Goal: Task Accomplishment & Management: Use online tool/utility

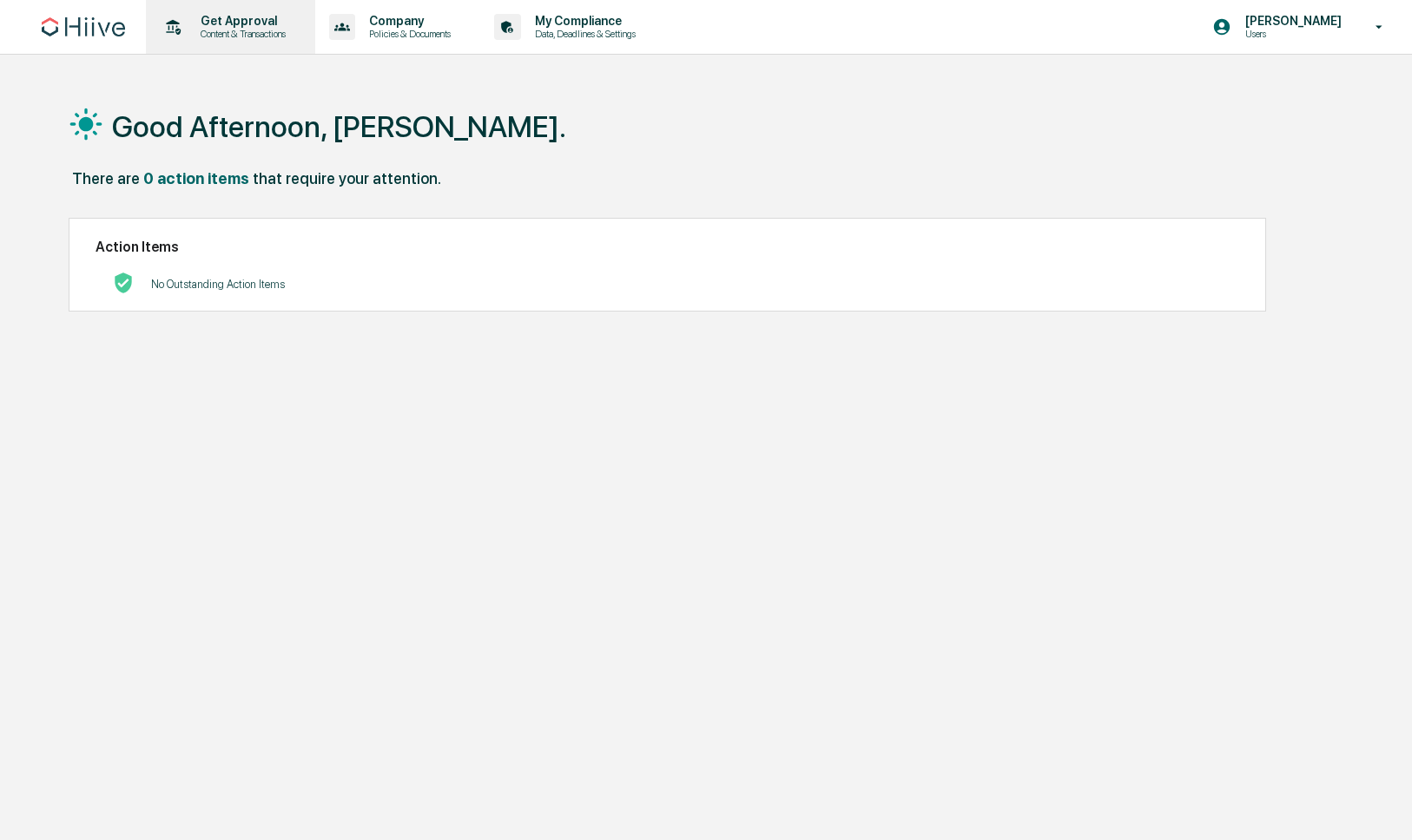
click at [262, 25] on p "Get Approval" at bounding box center [241, 21] width 108 height 14
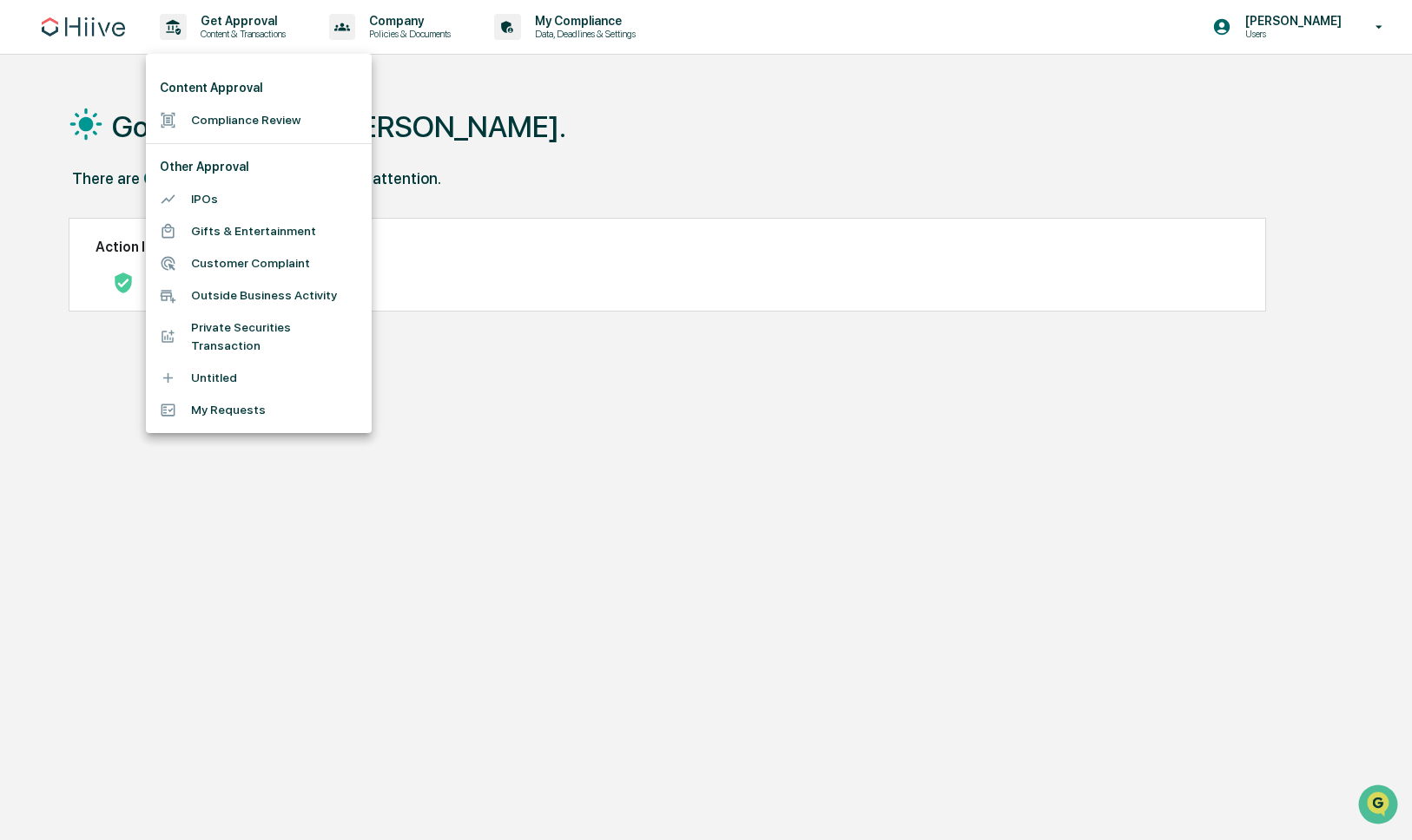
click at [237, 109] on li "Compliance Review" at bounding box center [258, 120] width 226 height 32
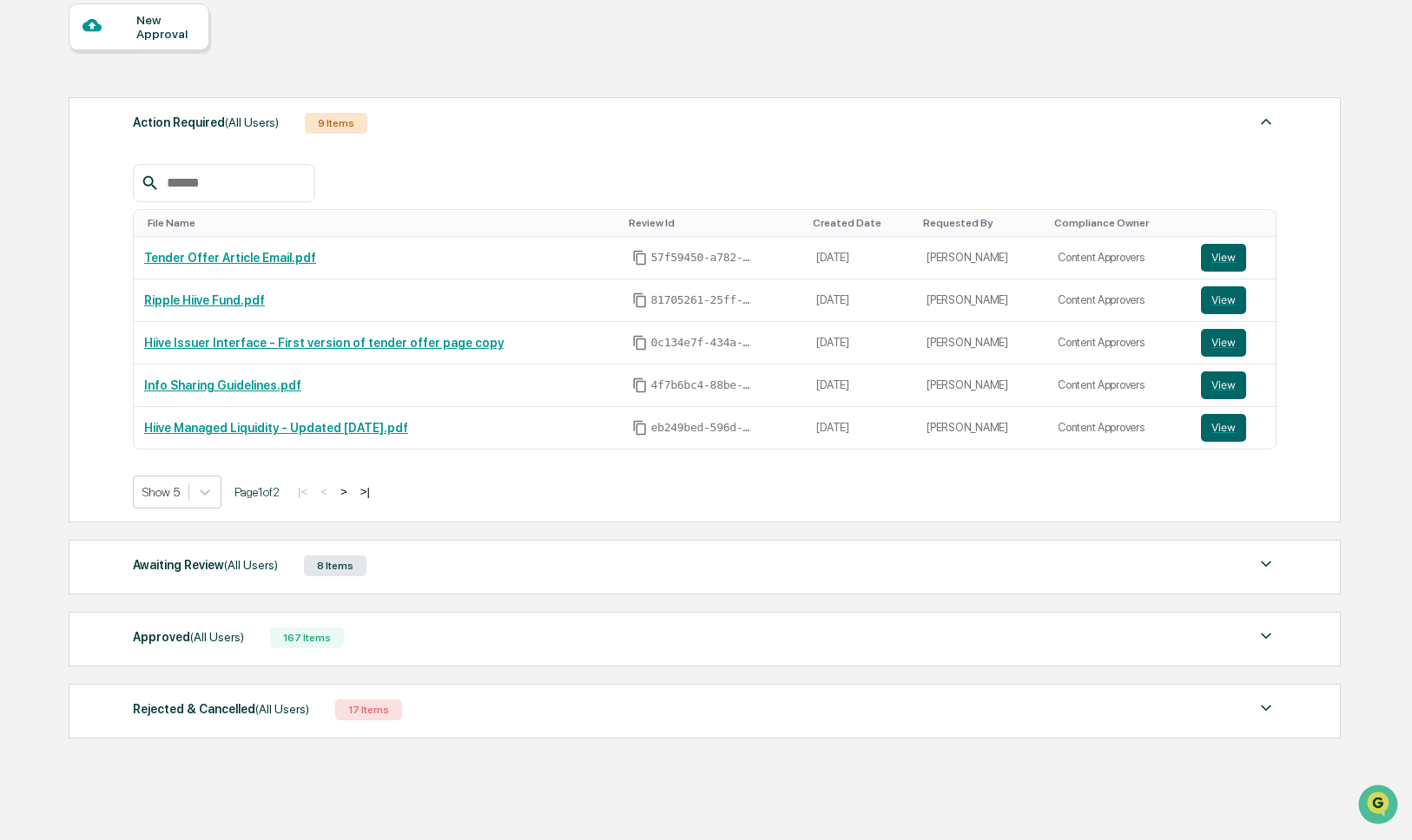
scroll to position [184, 0]
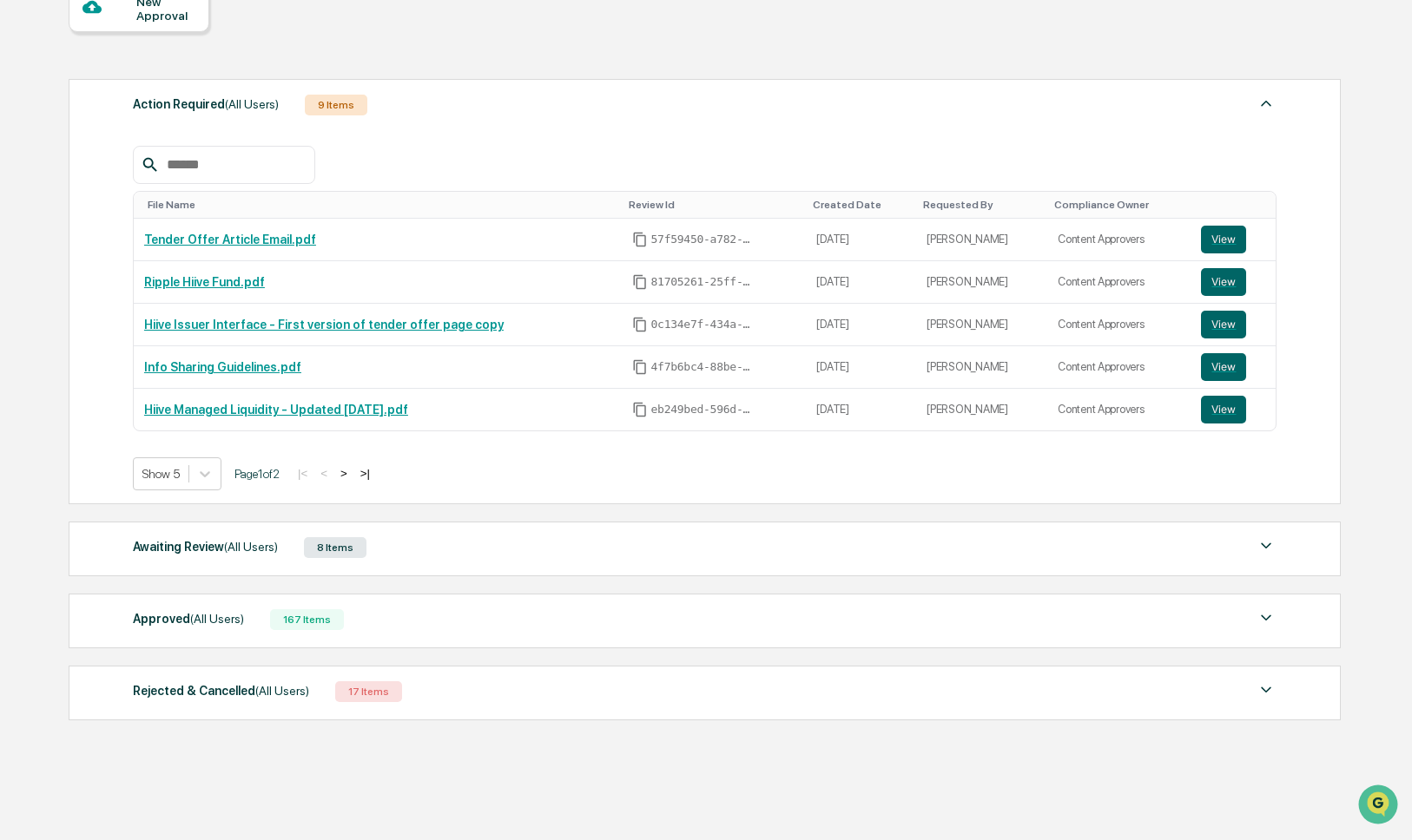
click at [254, 556] on div "Awaiting Review (All Users)" at bounding box center [205, 547] width 145 height 23
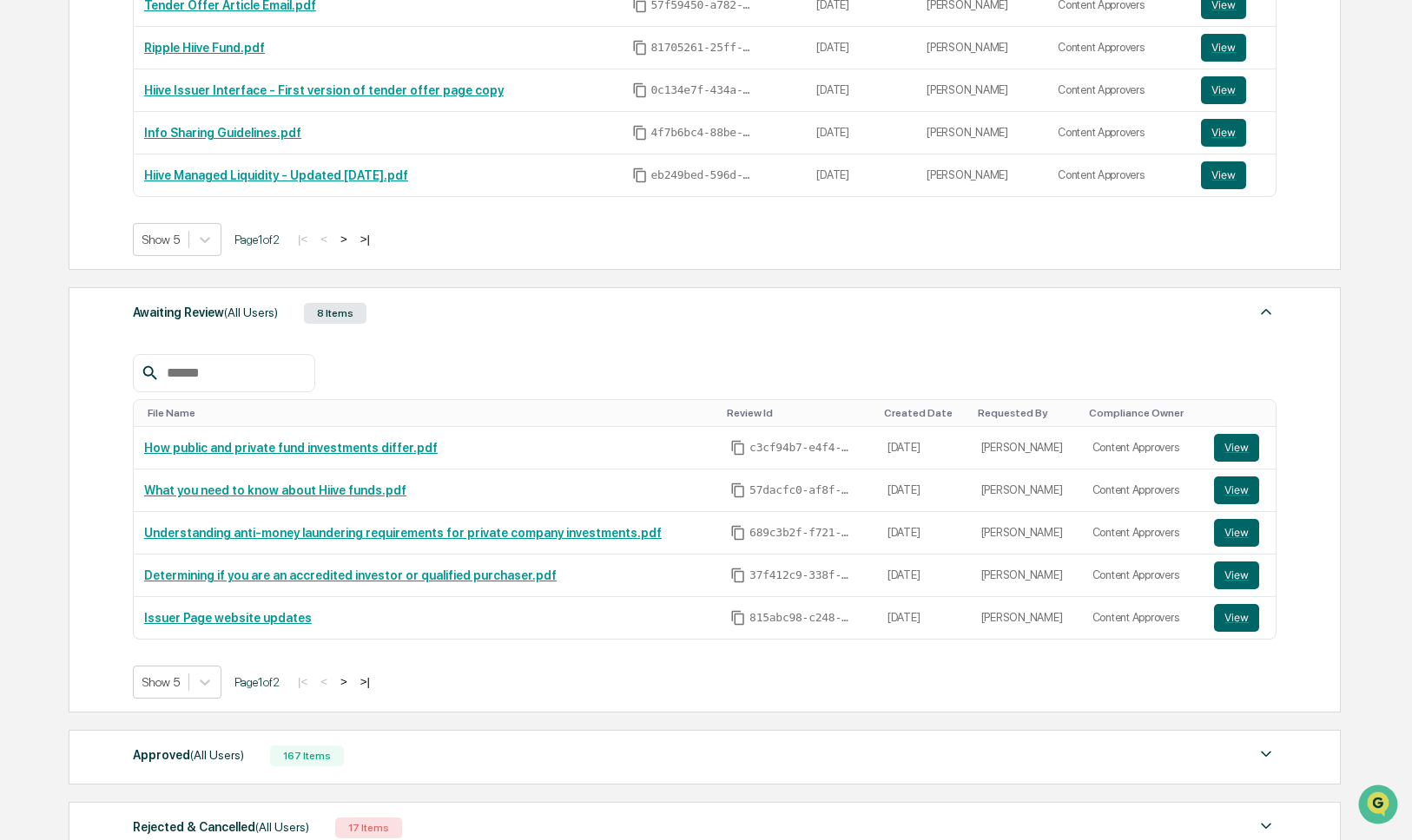
scroll to position [422, 0]
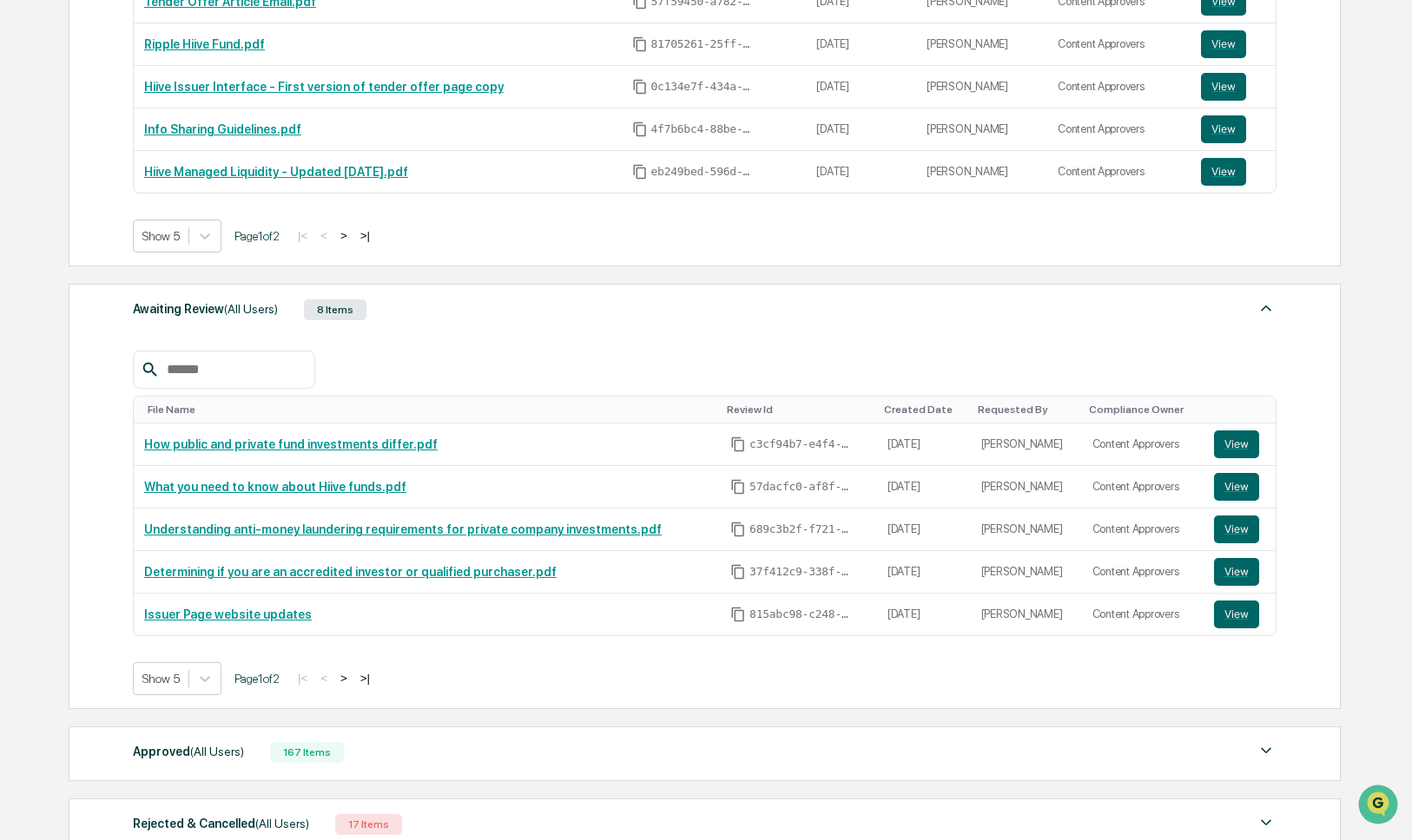
drag, startPoint x: 382, startPoint y: 676, endPoint x: 363, endPoint y: 681, distance: 19.6
click at [375, 678] on button ">|" at bounding box center [364, 678] width 20 height 15
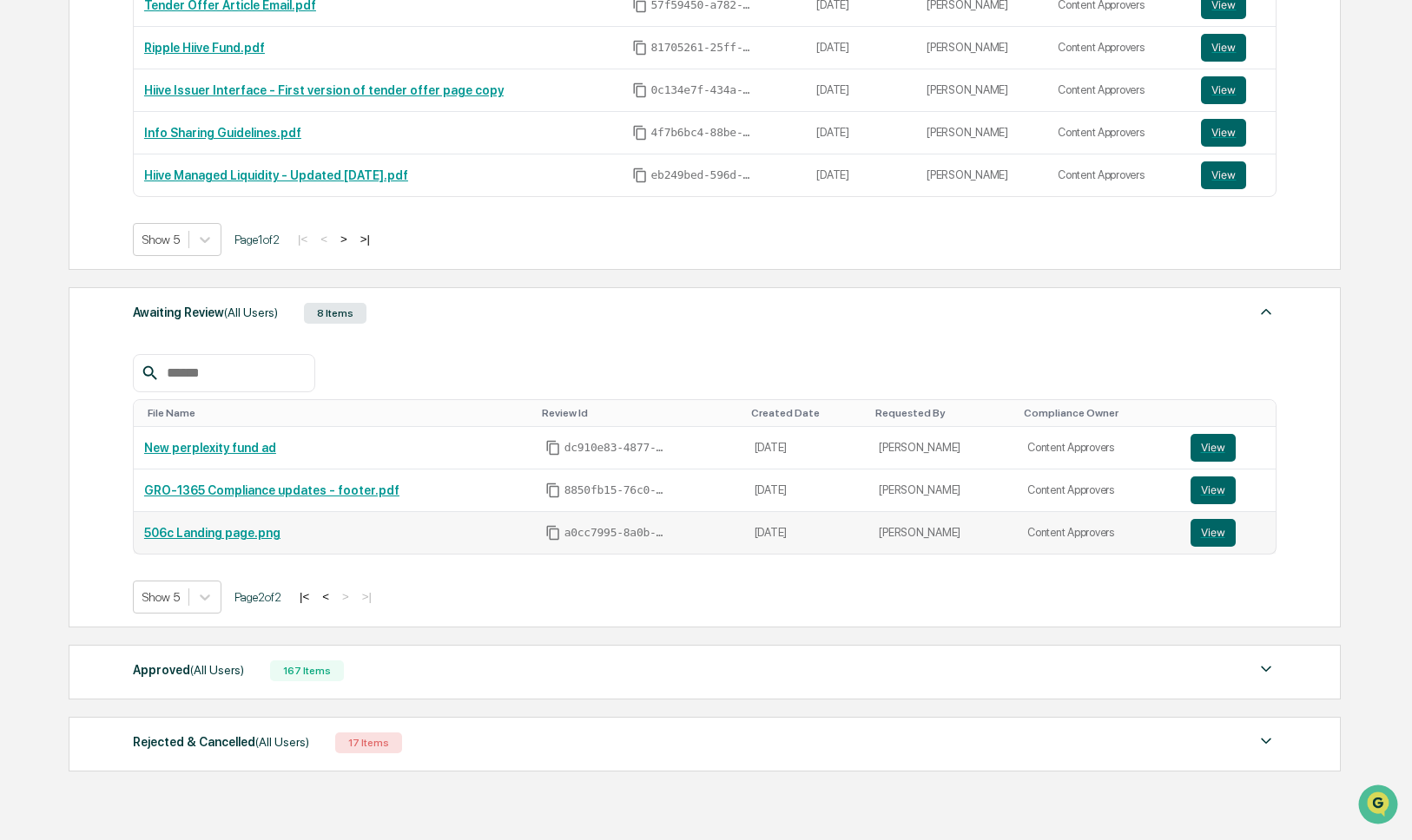
click at [263, 535] on link "506c Landing page.png" at bounding box center [212, 533] width 136 height 14
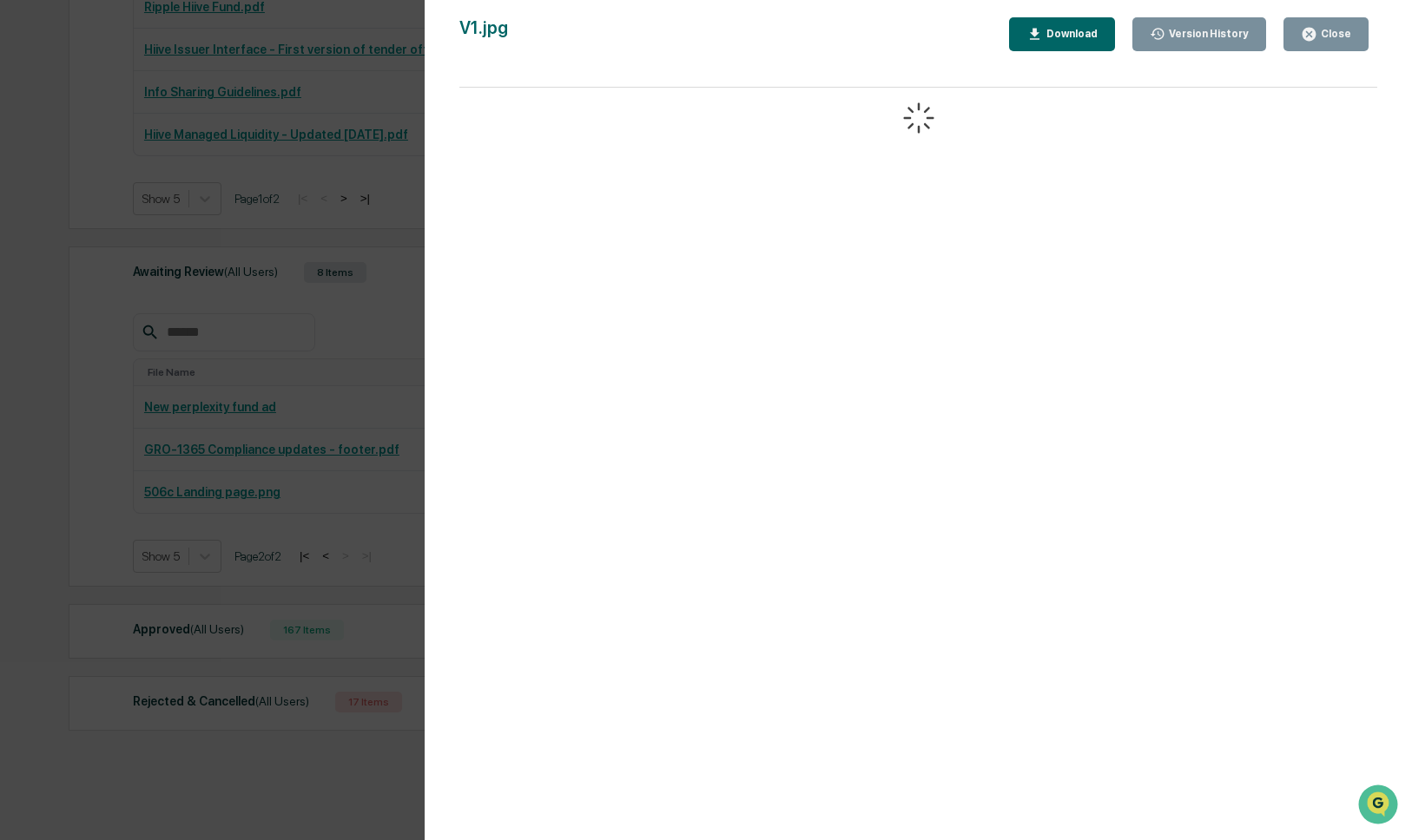
scroll to position [461, 0]
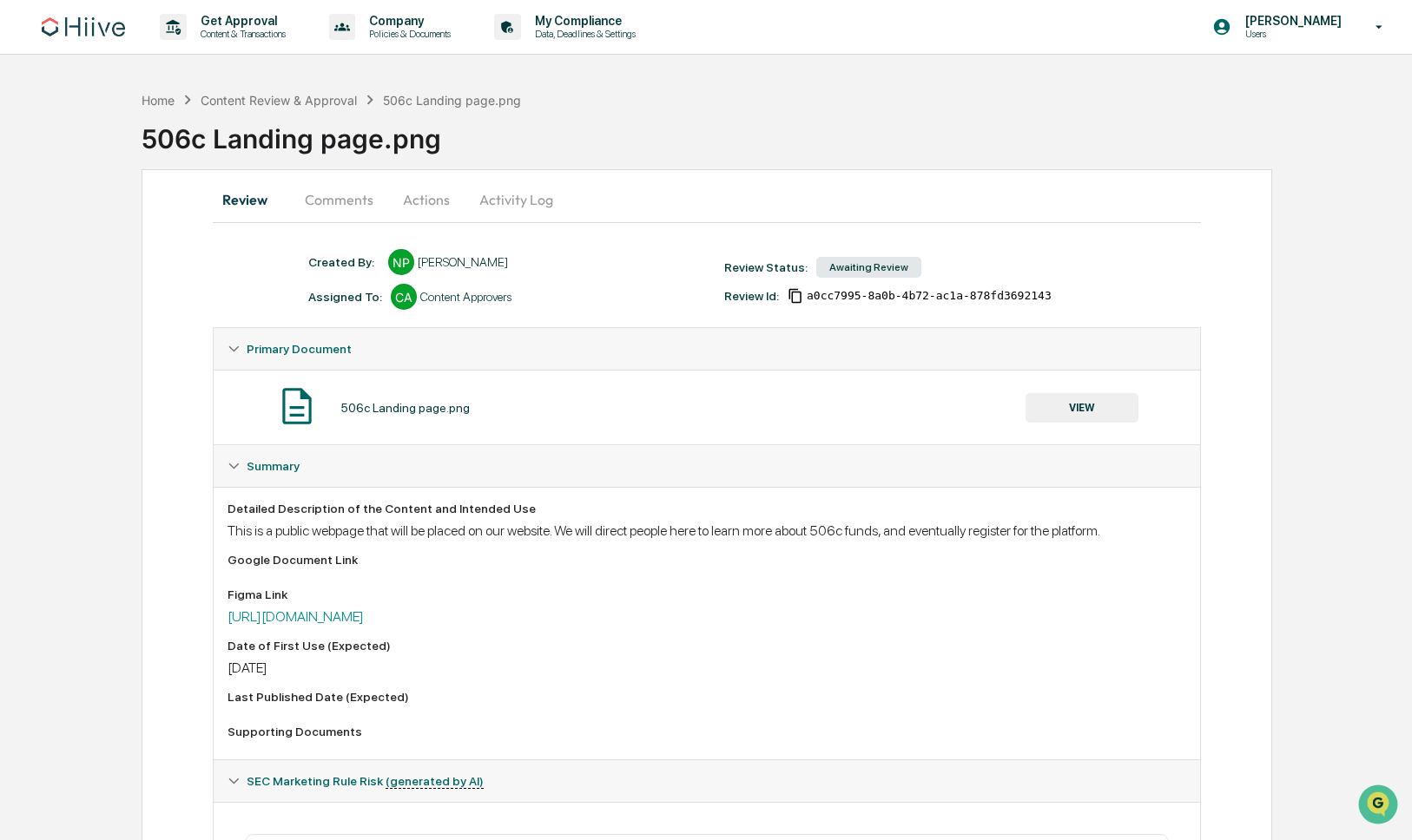
click at [384, 203] on button "Comments" at bounding box center [339, 199] width 97 height 41
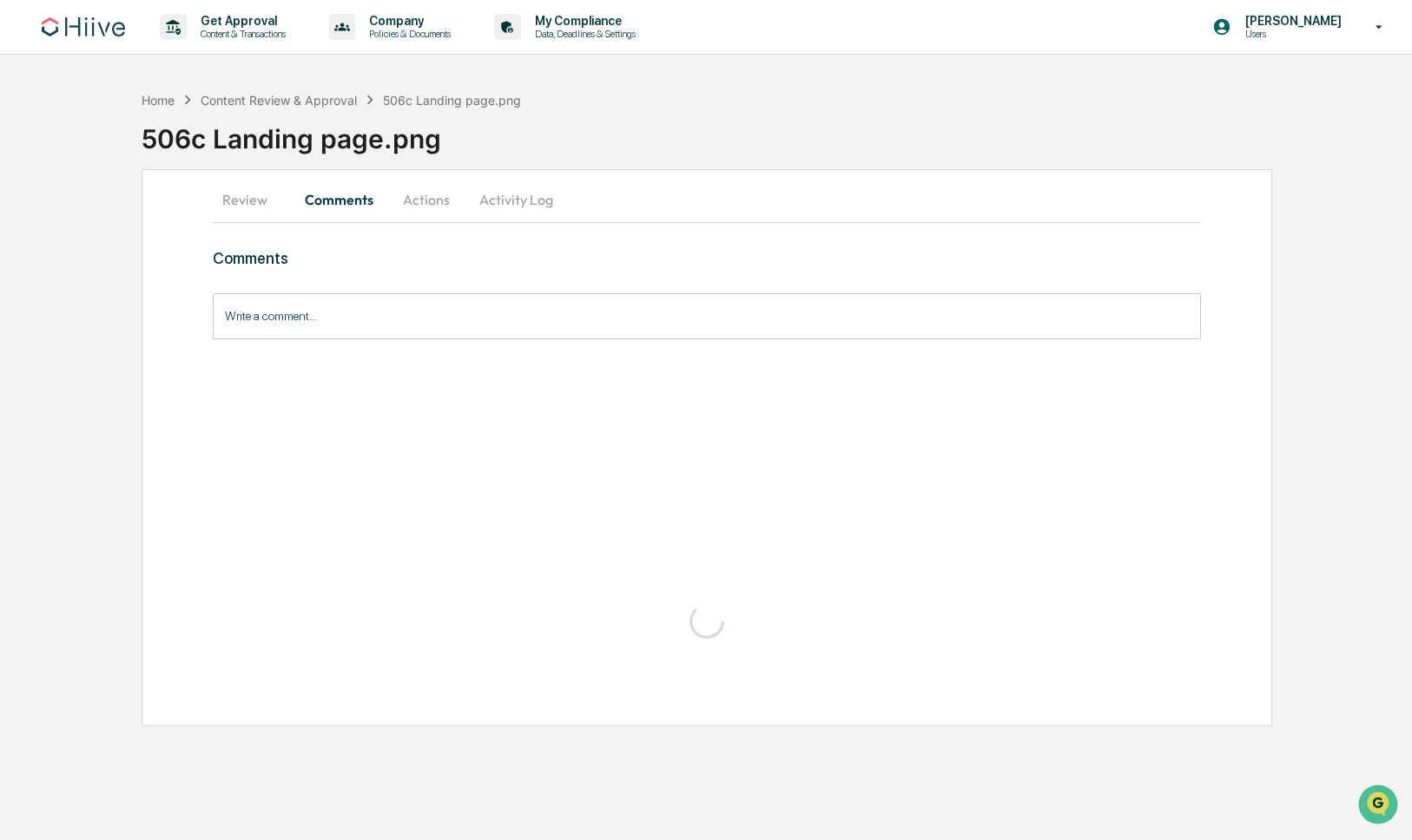
click at [345, 197] on button "Comments" at bounding box center [339, 199] width 97 height 41
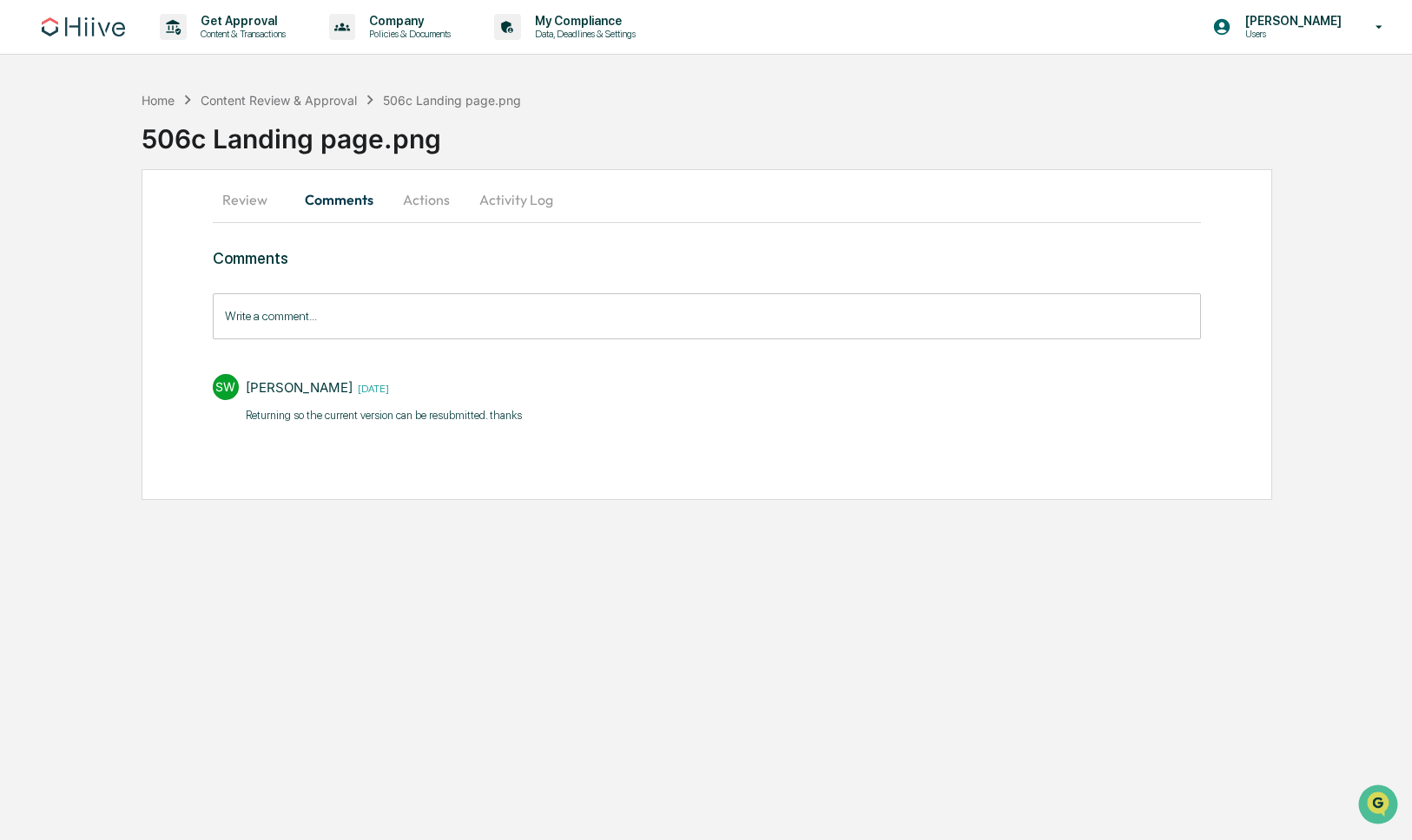
click at [421, 204] on button "Actions" at bounding box center [426, 199] width 78 height 41
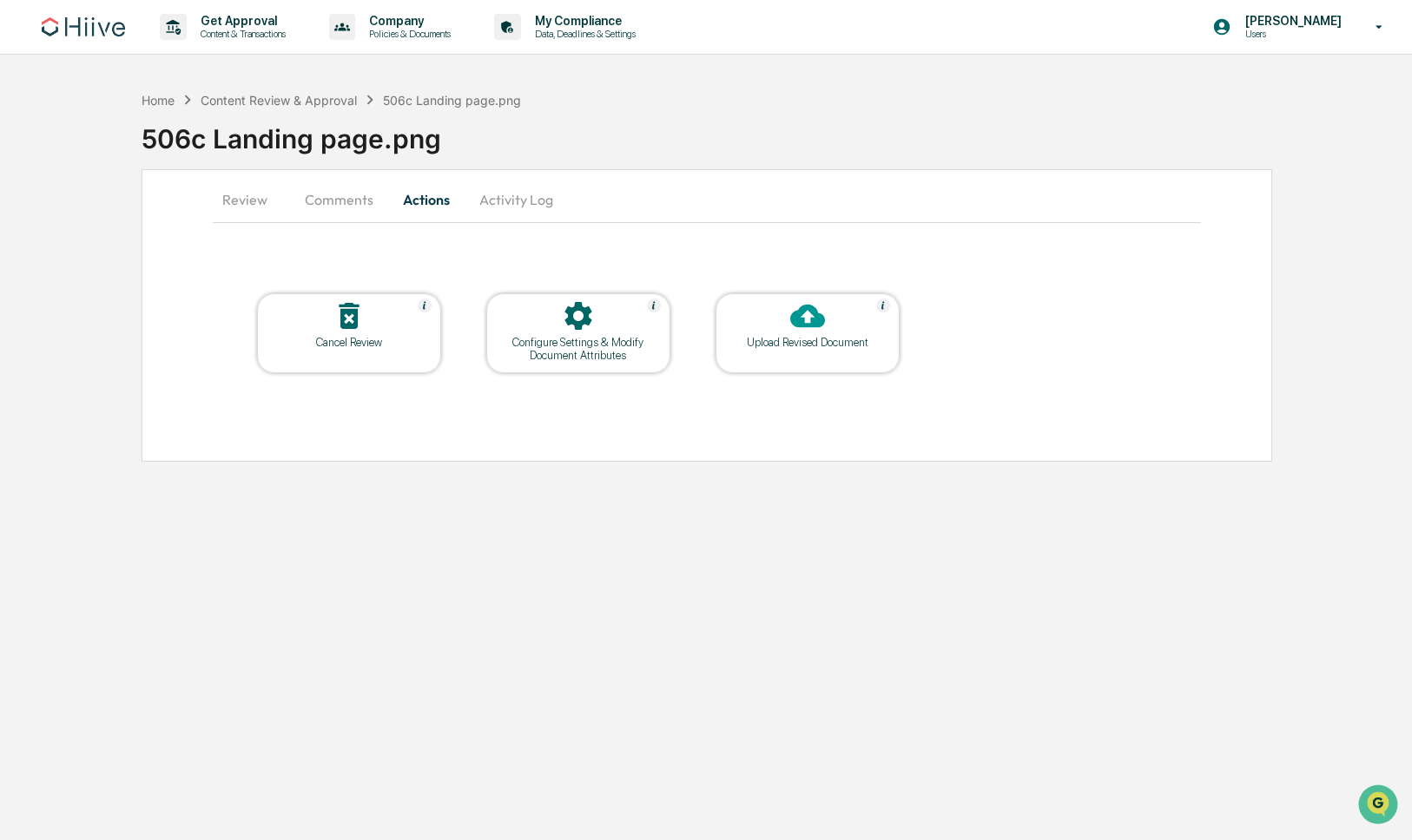
click at [509, 204] on button "Activity Log" at bounding box center [516, 199] width 102 height 41
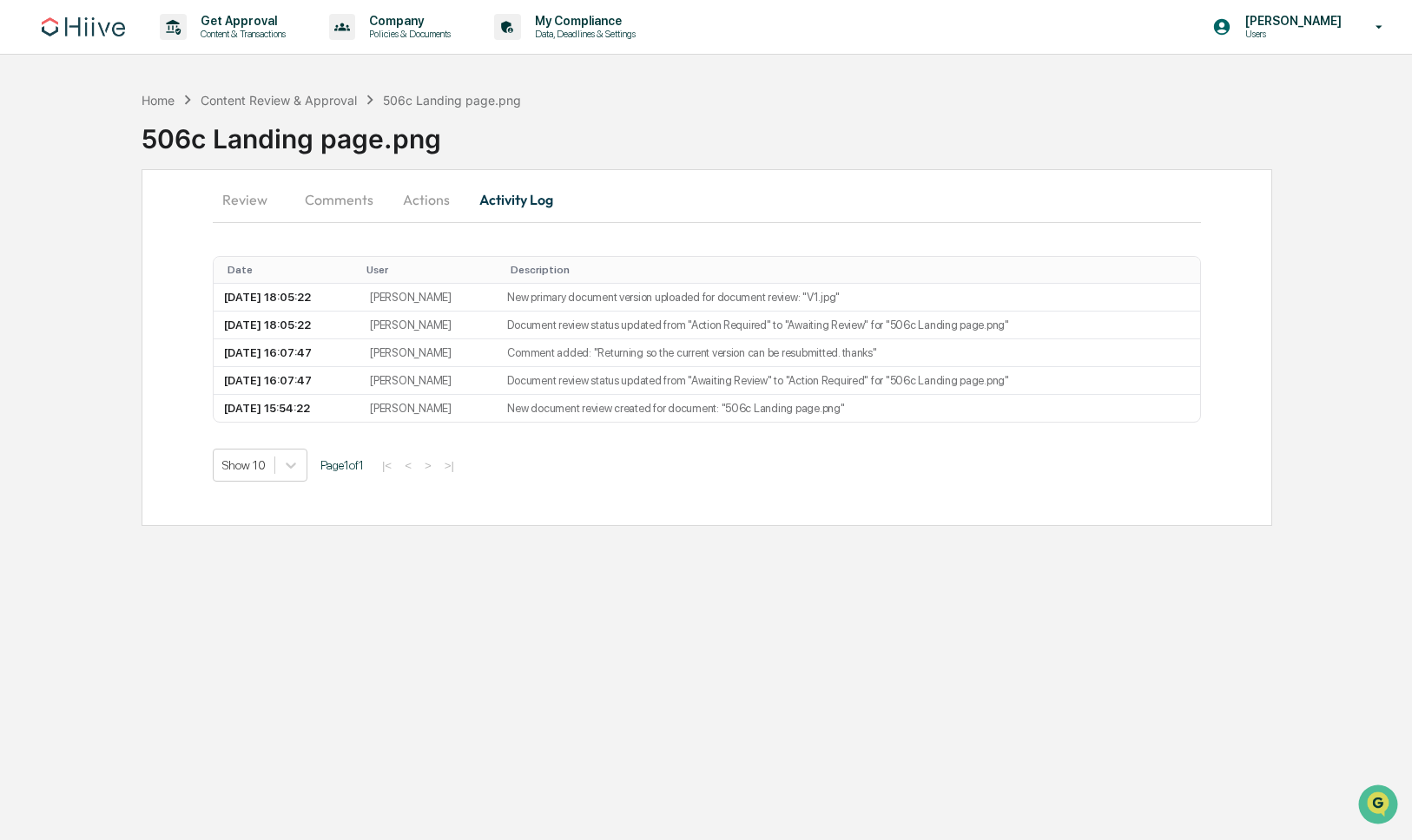
click at [249, 205] on button "Review" at bounding box center [251, 199] width 78 height 41
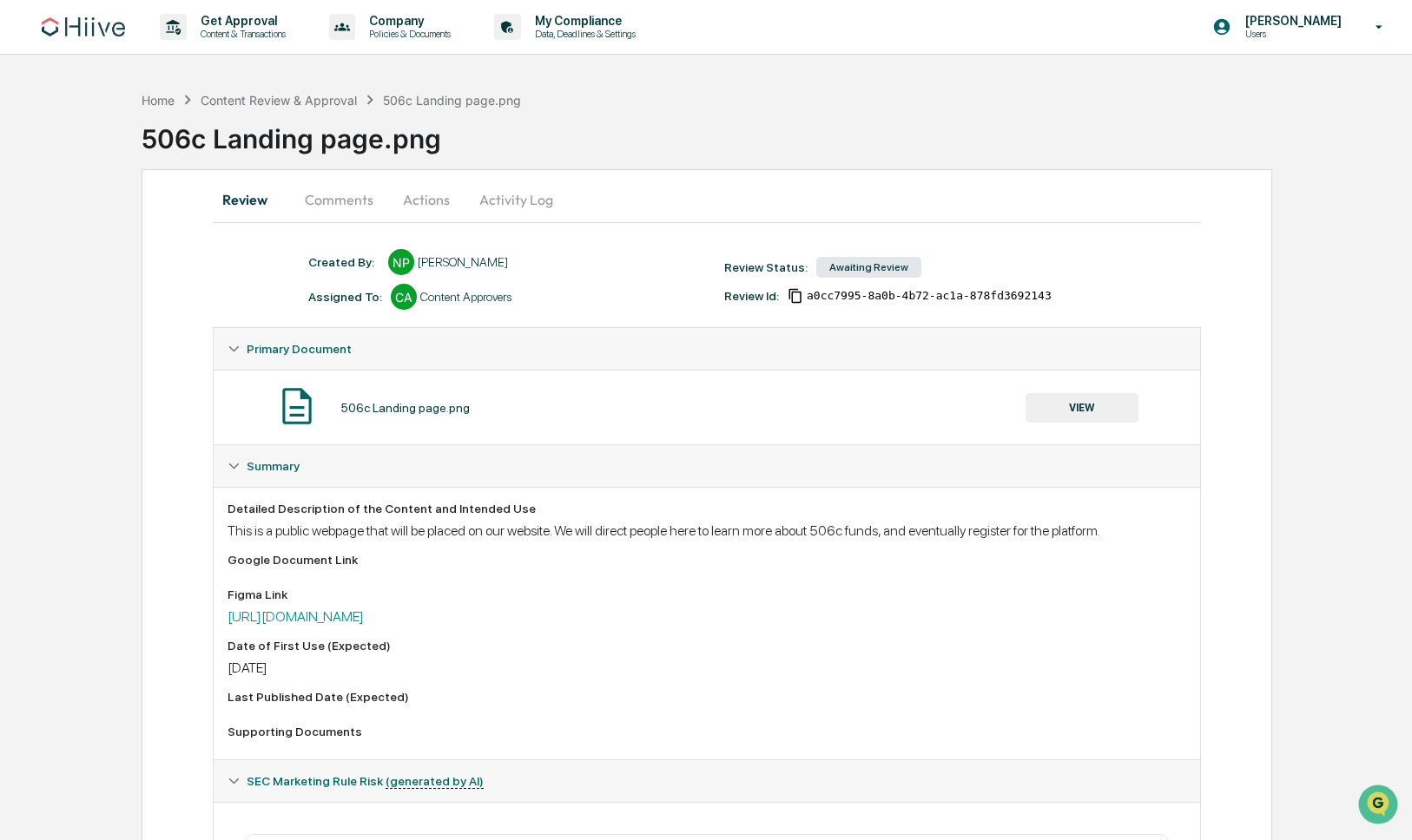
drag, startPoint x: 491, startPoint y: 207, endPoint x: 438, endPoint y: 204, distance: 53.1
click at [471, 207] on button "Activity Log" at bounding box center [516, 199] width 102 height 41
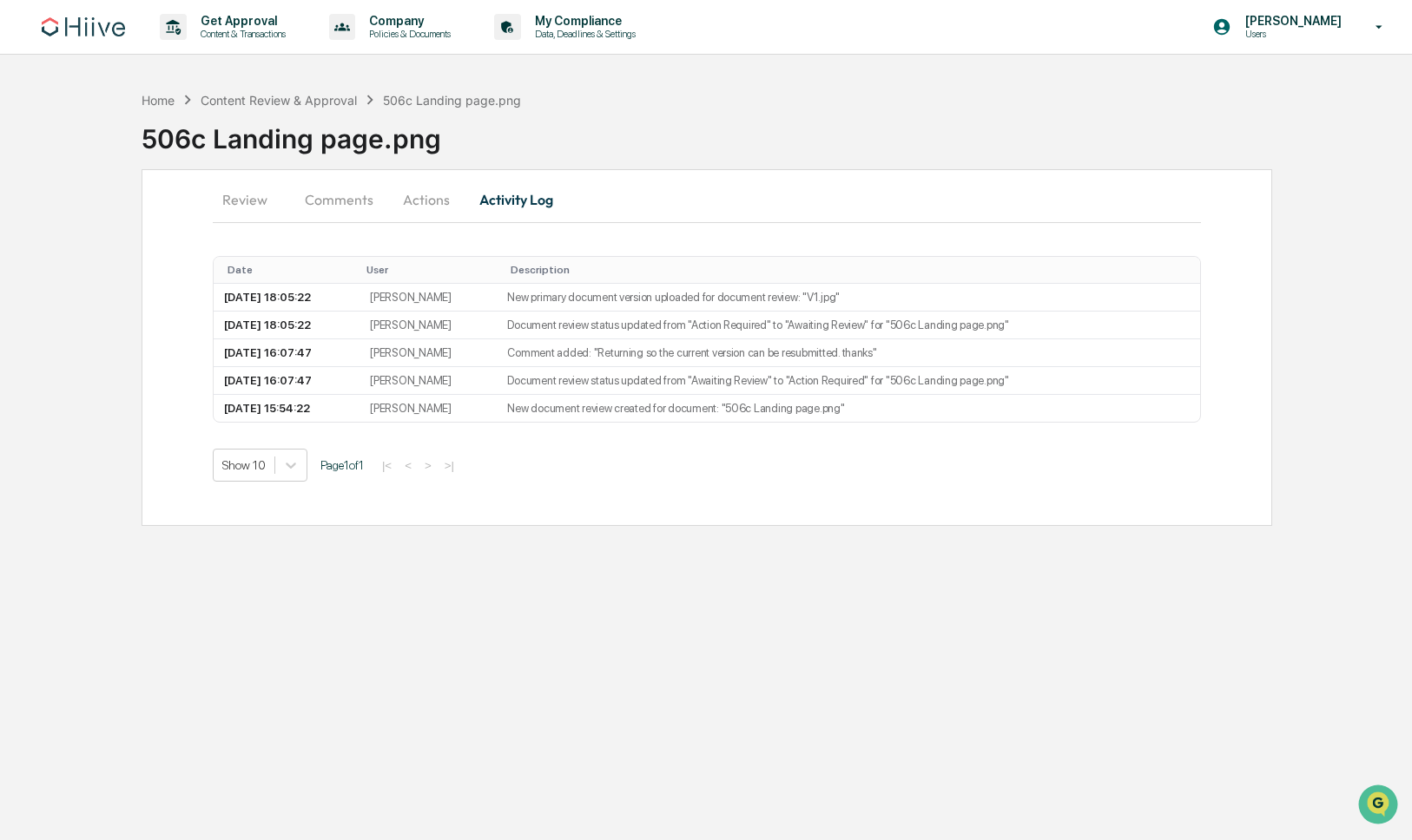
click at [436, 204] on button "Actions" at bounding box center [426, 199] width 78 height 41
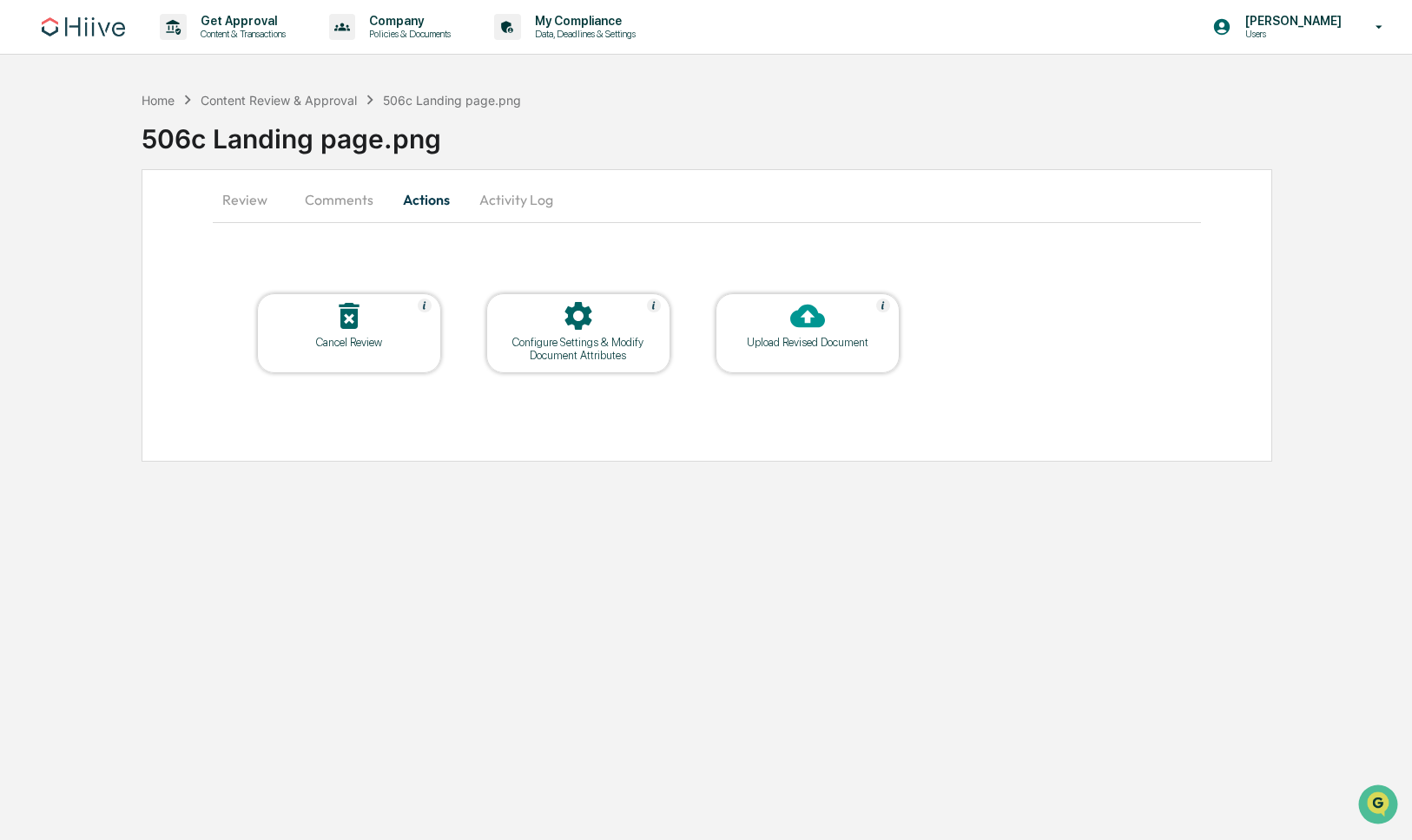
click at [499, 201] on button "Activity Log" at bounding box center [516, 199] width 102 height 41
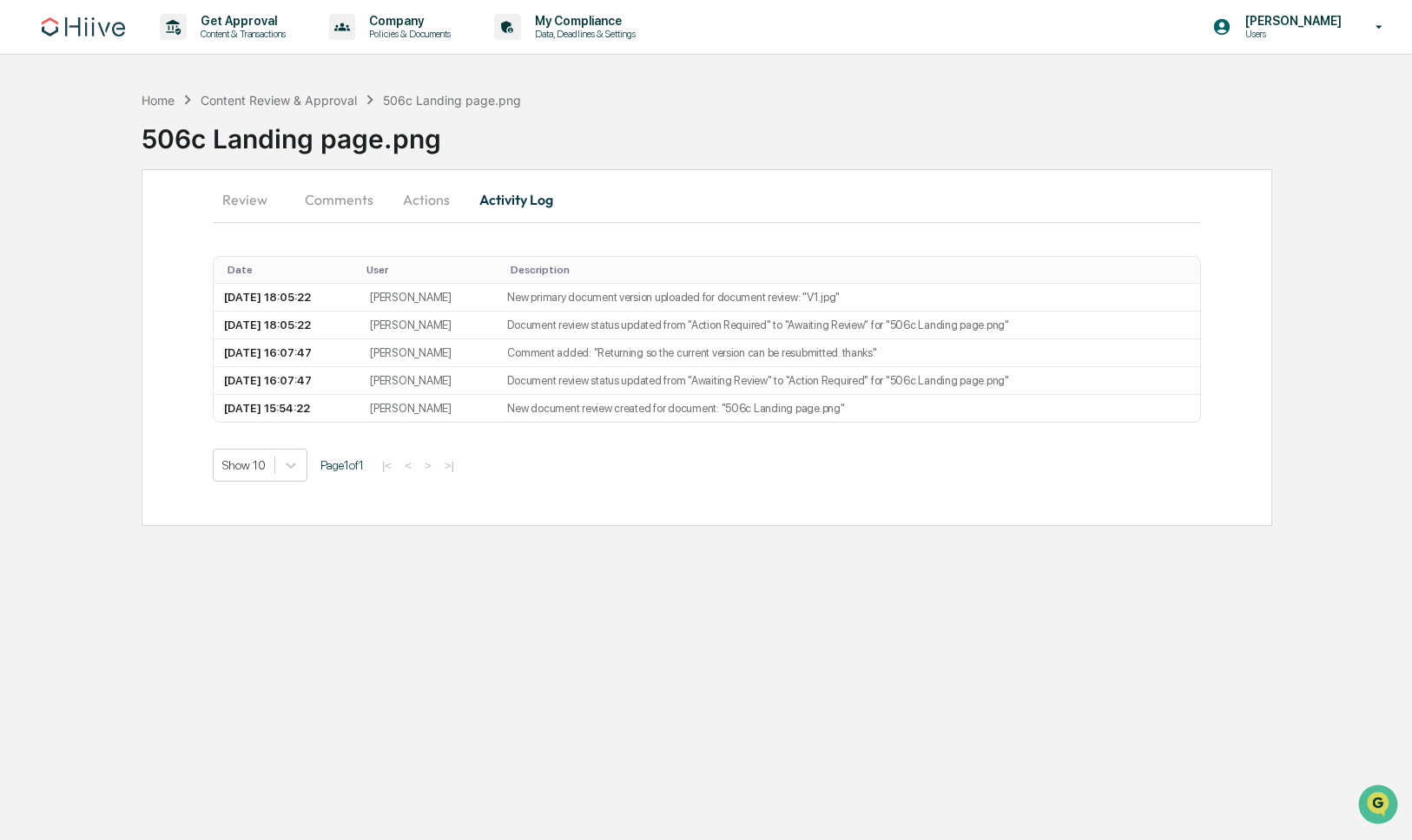
click at [321, 206] on button "Comments" at bounding box center [339, 199] width 97 height 41
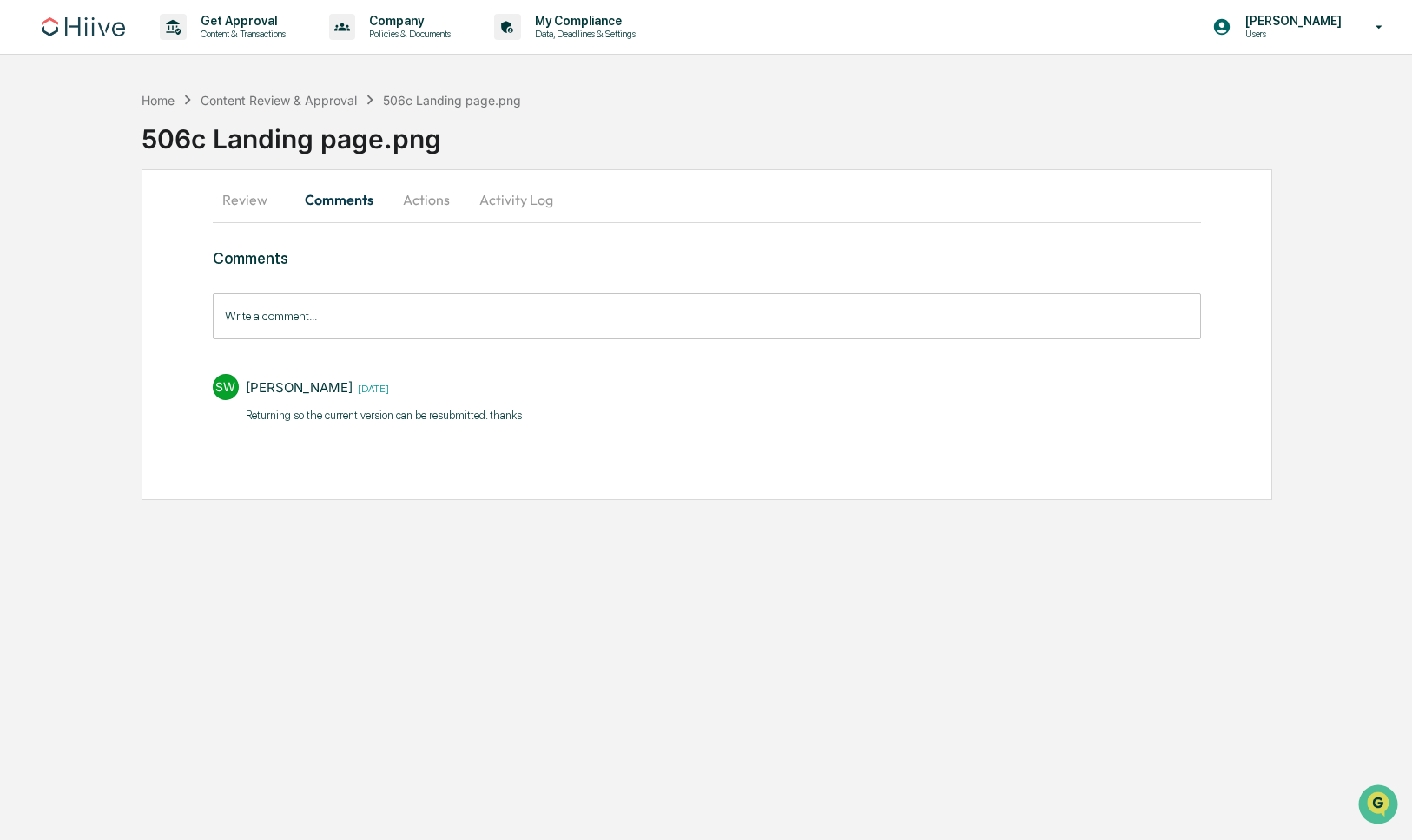
click at [253, 201] on button "Review" at bounding box center [251, 199] width 78 height 41
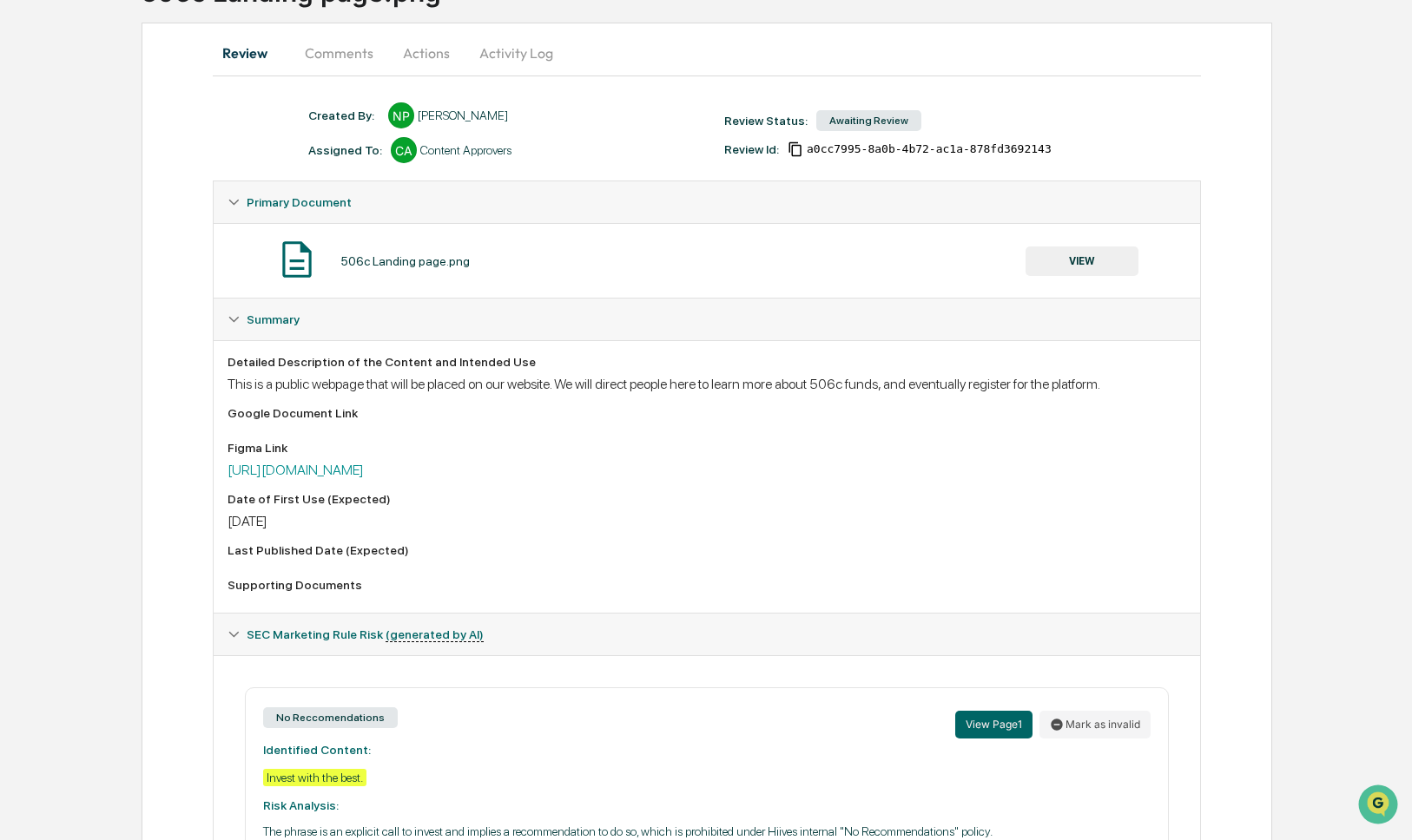
scroll to position [413, 0]
